Goal: Information Seeking & Learning: Learn about a topic

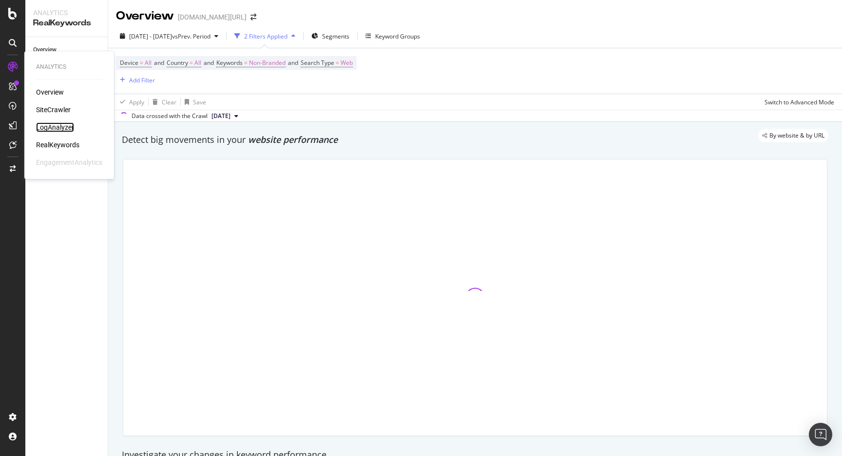
click at [48, 124] on div "LogAnalyzer" at bounding box center [55, 127] width 38 height 10
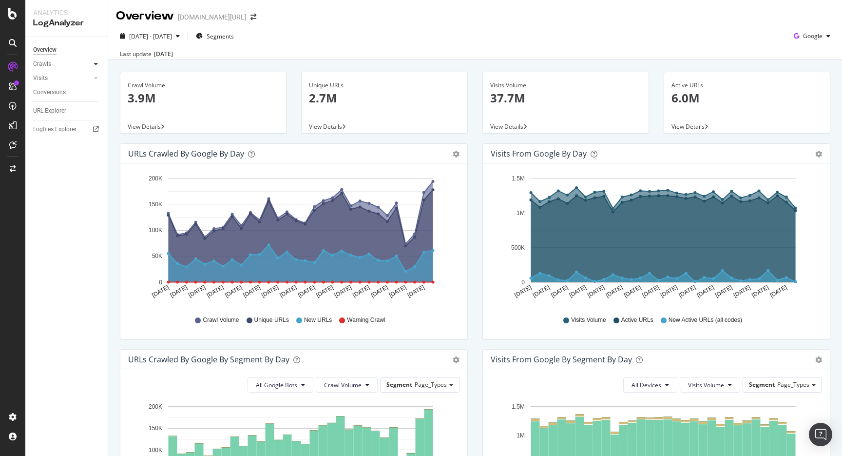
click at [94, 61] on div at bounding box center [96, 64] width 10 height 10
click at [45, 60] on div "Crawls" at bounding box center [42, 64] width 18 height 10
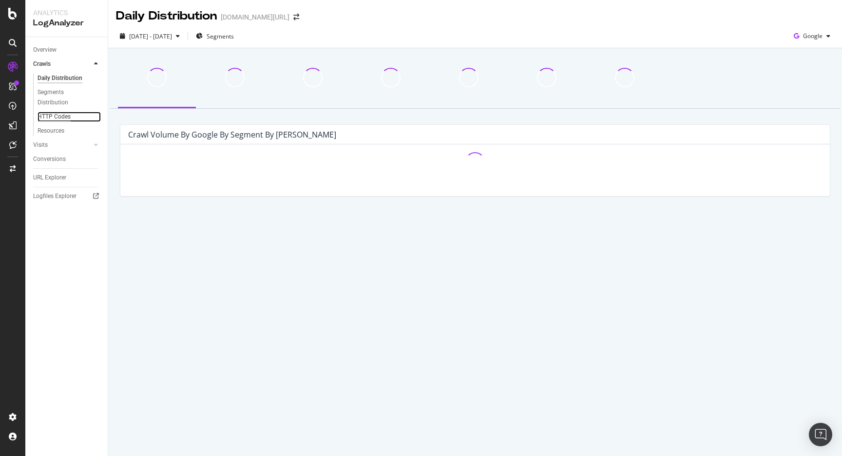
click at [52, 117] on div "HTTP Codes" at bounding box center [54, 117] width 33 height 10
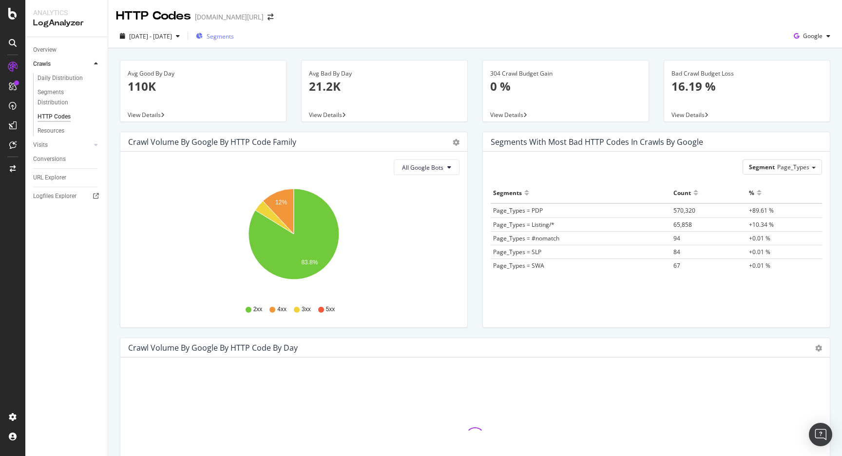
click at [234, 34] on span "Segments" at bounding box center [220, 36] width 27 height 8
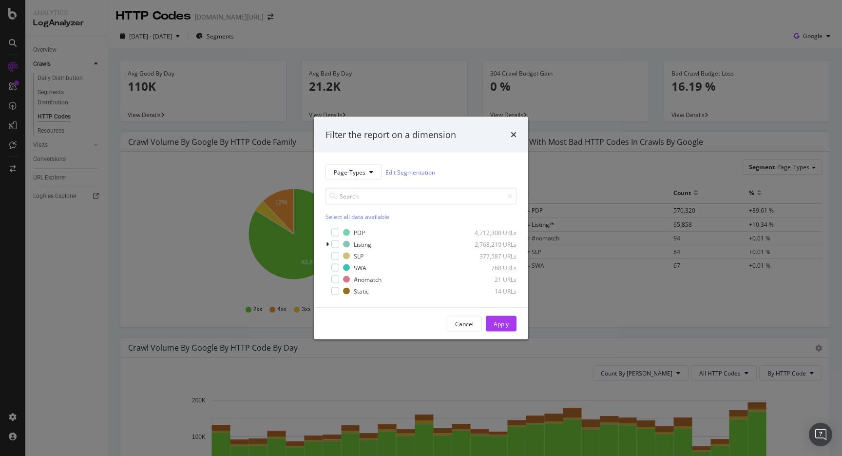
click at [332, 249] on div "PDP 4,712,300 URLs Listing 2,768,219 URLs SLP 377,587 URLs SWA 768 URLs #nomatc…" at bounding box center [420, 262] width 191 height 68
click at [335, 248] on div "modal" at bounding box center [335, 244] width 8 height 8
click at [510, 325] on button "Apply" at bounding box center [501, 324] width 31 height 16
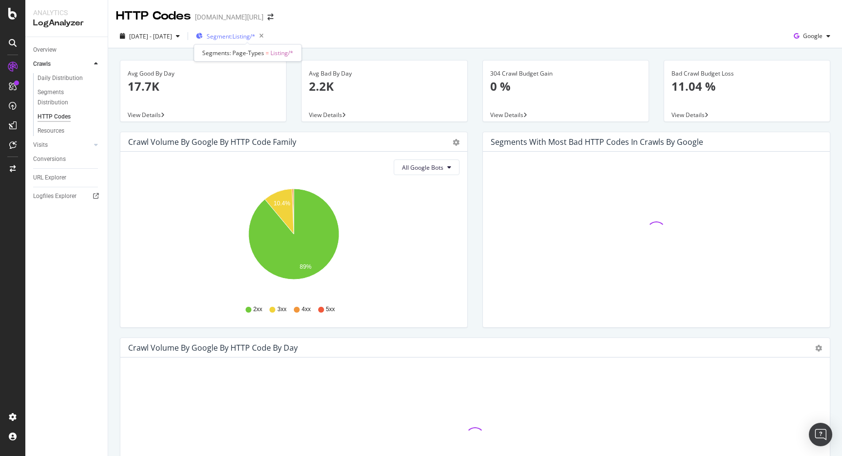
click at [255, 38] on span "Segment: Listing/*" at bounding box center [231, 36] width 49 height 8
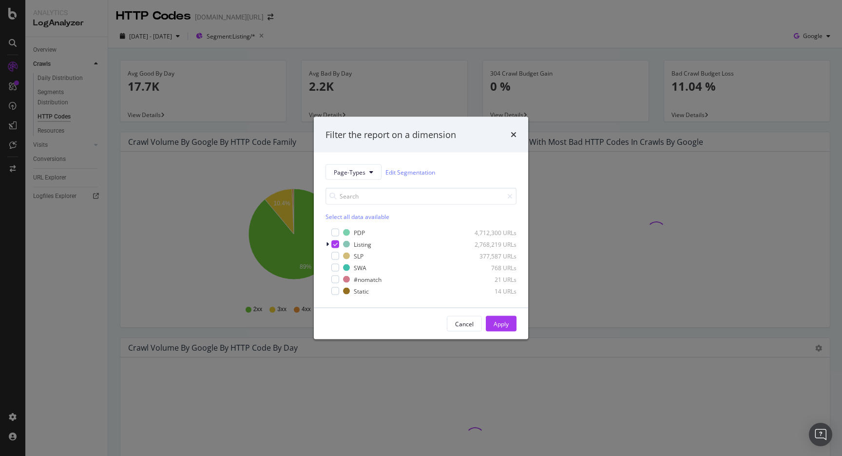
click at [399, 25] on div "Filter the report on a dimension Page-Types Edit Segmentation Select all data a…" at bounding box center [421, 228] width 842 height 456
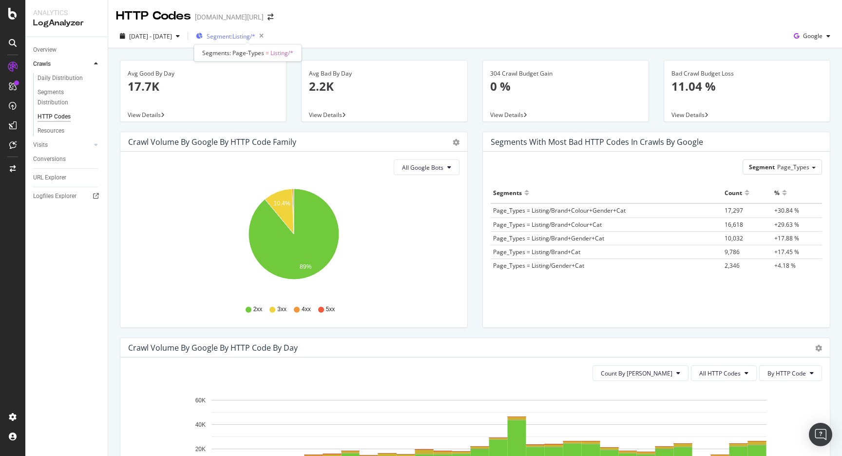
click at [255, 38] on span "Segment: Listing/*" at bounding box center [231, 36] width 49 height 8
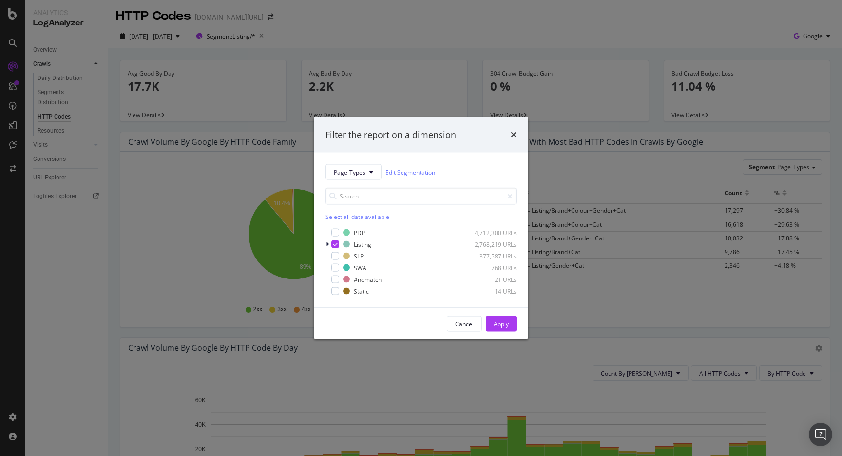
click at [416, 9] on div "Filter the report on a dimension Page-Types Edit Segmentation Select all data a…" at bounding box center [421, 228] width 842 height 456
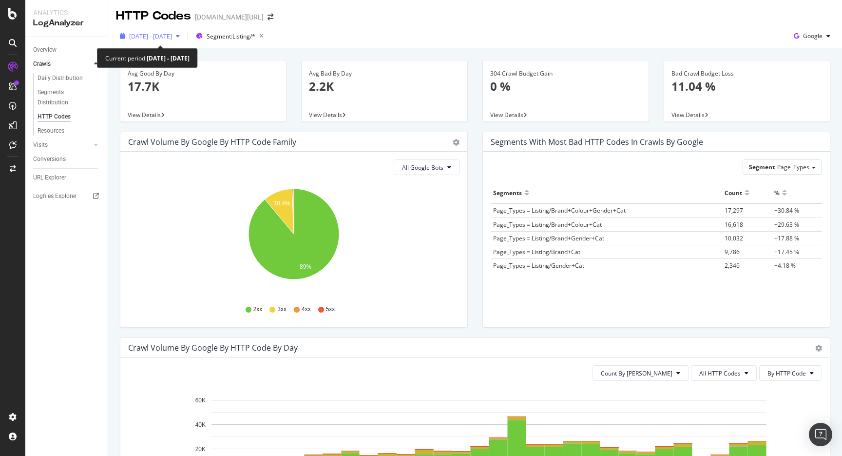
click at [155, 42] on div "[DATE] - [DATE]" at bounding box center [150, 36] width 68 height 15
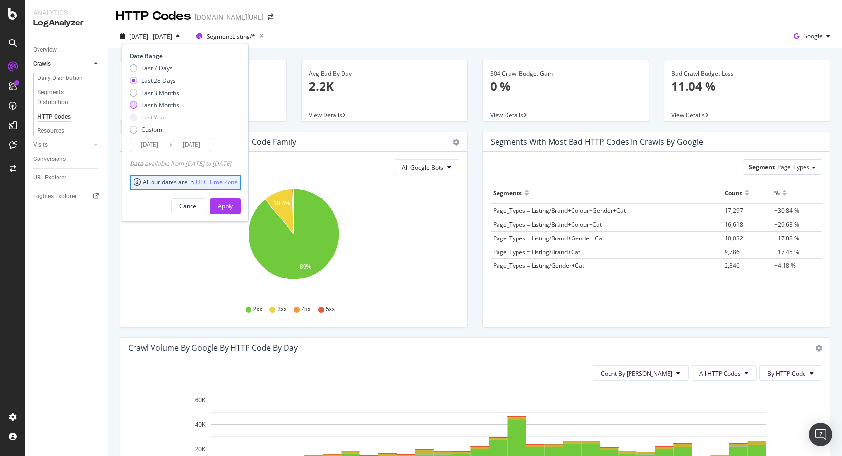
click at [164, 106] on div "Last 6 Months" at bounding box center [160, 105] width 38 height 8
type input "[DATE]"
click at [241, 209] on button "Apply" at bounding box center [225, 206] width 31 height 16
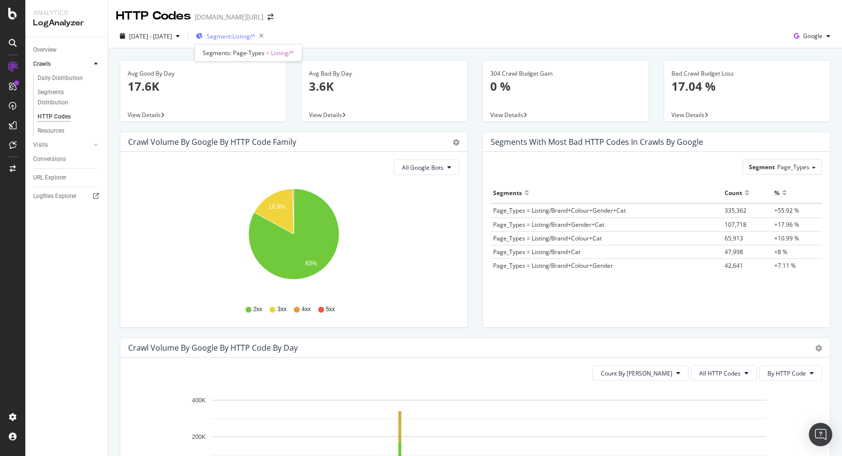
click at [255, 35] on span "Segment: Listing/*" at bounding box center [231, 36] width 49 height 8
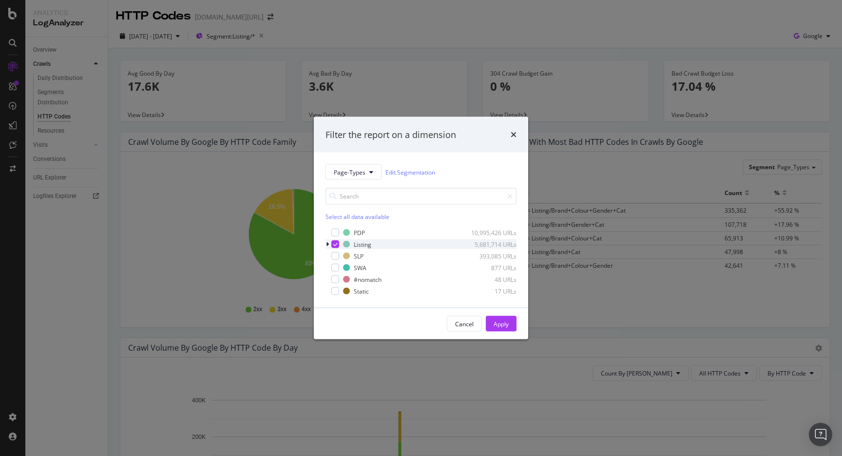
click at [334, 240] on div "modal" at bounding box center [335, 244] width 8 height 8
click at [334, 233] on div "modal" at bounding box center [335, 233] width 8 height 8
click at [497, 318] on div "Apply" at bounding box center [501, 323] width 15 height 15
